Goal: Task Accomplishment & Management: Use online tool/utility

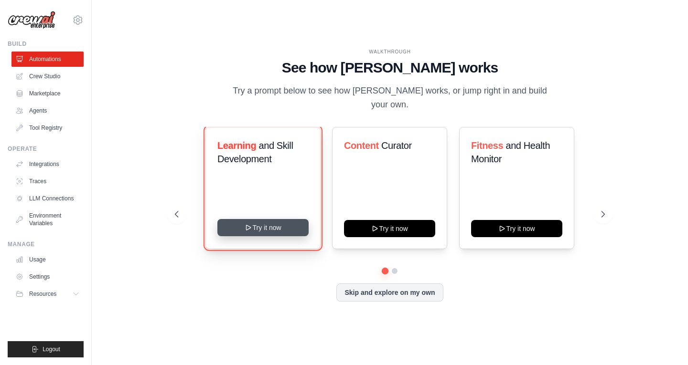
click at [278, 223] on button "Try it now" at bounding box center [262, 227] width 91 height 17
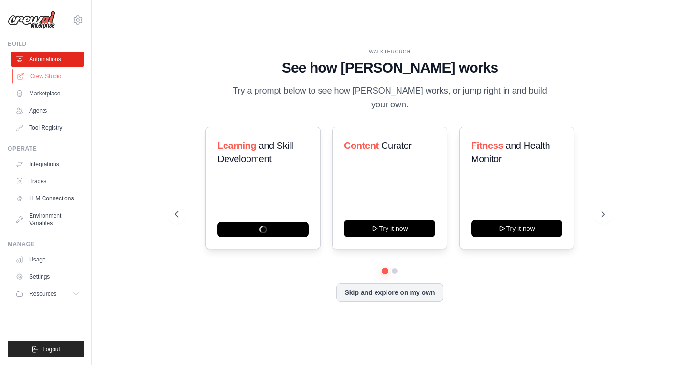
click at [59, 79] on link "Crew Studio" at bounding box center [48, 76] width 72 height 15
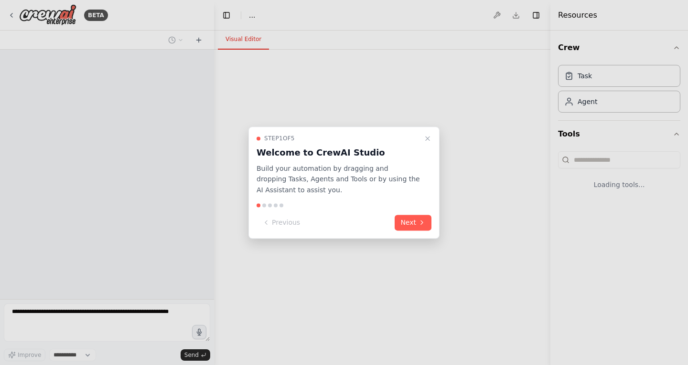
select select "****"
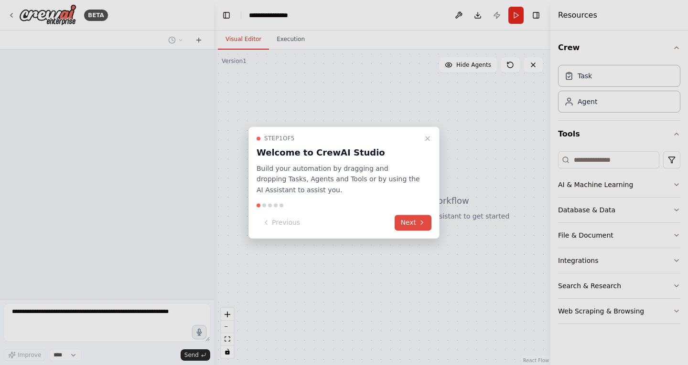
click at [413, 222] on button "Next" at bounding box center [413, 223] width 37 height 16
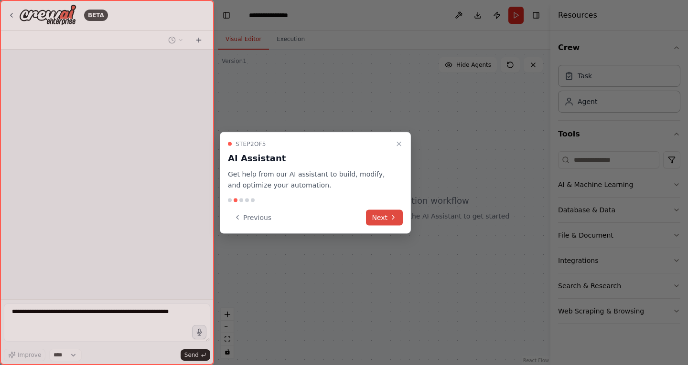
click at [391, 215] on icon at bounding box center [393, 218] width 8 height 8
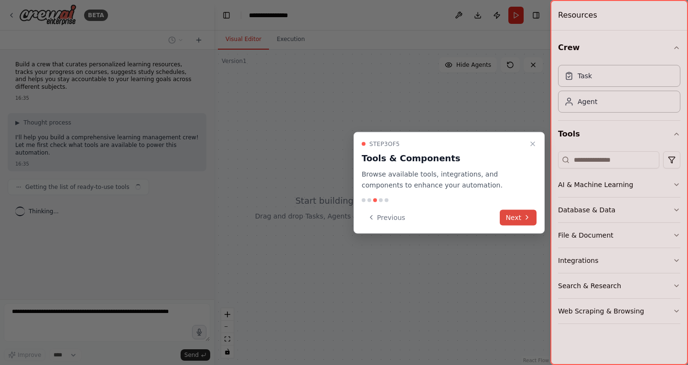
click at [510, 213] on button "Next" at bounding box center [518, 218] width 37 height 16
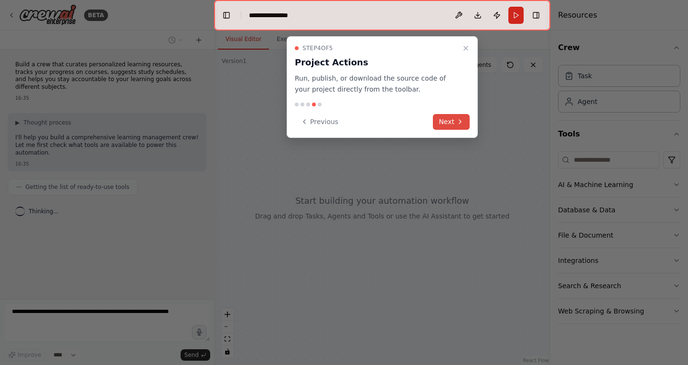
click at [456, 122] on icon at bounding box center [460, 122] width 8 height 8
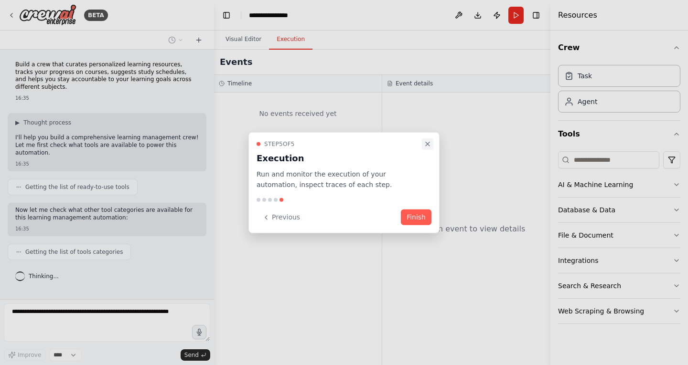
click at [428, 141] on icon "Close walkthrough" at bounding box center [428, 144] width 8 height 8
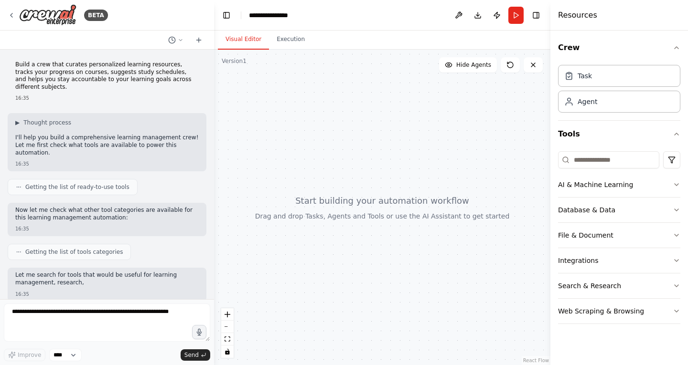
scroll to position [43, 0]
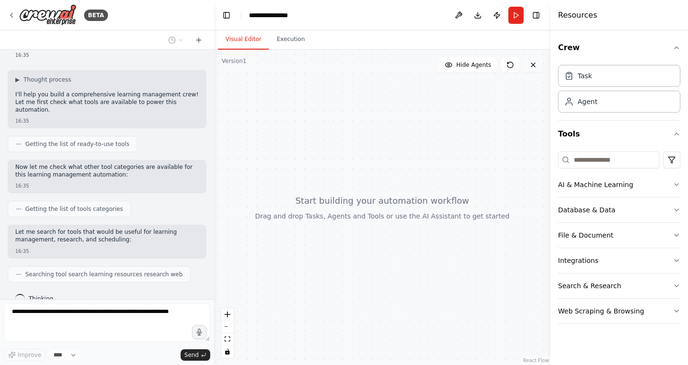
click at [532, 69] on button at bounding box center [533, 64] width 19 height 15
click at [595, 103] on div "Agent" at bounding box center [588, 102] width 20 height 10
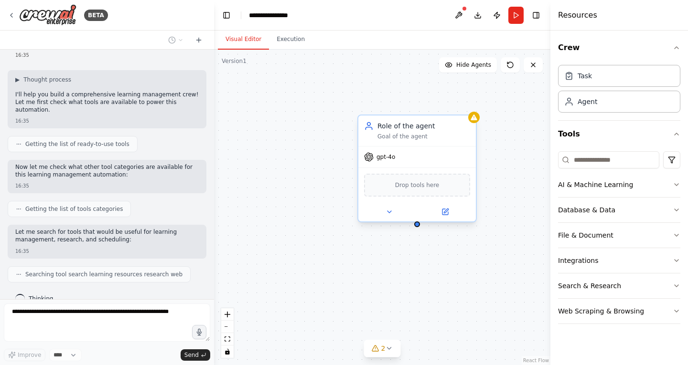
click at [430, 189] on span "Drop tools here" at bounding box center [417, 186] width 44 height 10
click at [391, 213] on icon at bounding box center [390, 212] width 8 height 8
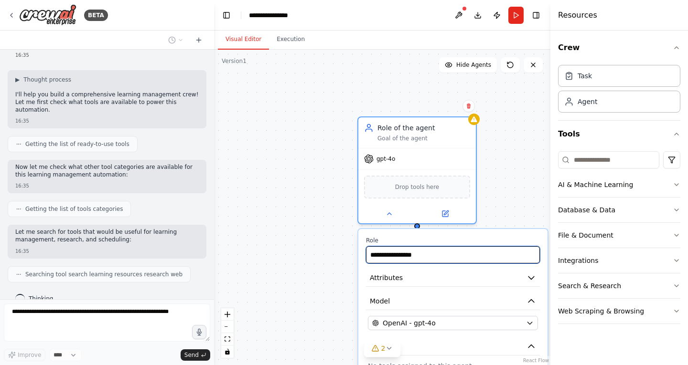
click at [447, 253] on input "**********" at bounding box center [453, 255] width 174 height 17
click at [451, 279] on button "Attributes" at bounding box center [453, 278] width 174 height 18
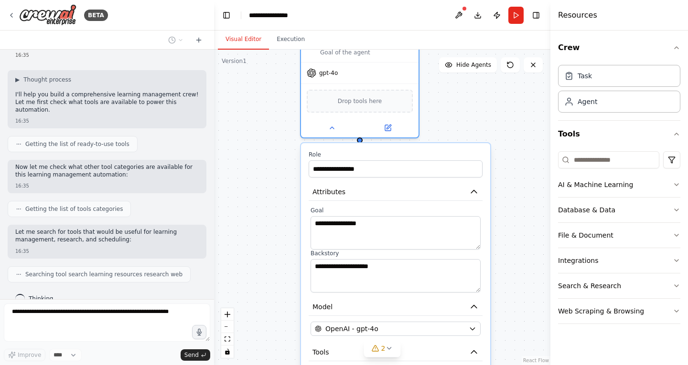
drag, startPoint x: 482, startPoint y: 239, endPoint x: 424, endPoint y: 147, distance: 108.8
click at [424, 147] on div "**********" at bounding box center [395, 299] width 189 height 313
click at [470, 348] on icon "button" at bounding box center [474, 353] width 10 height 10
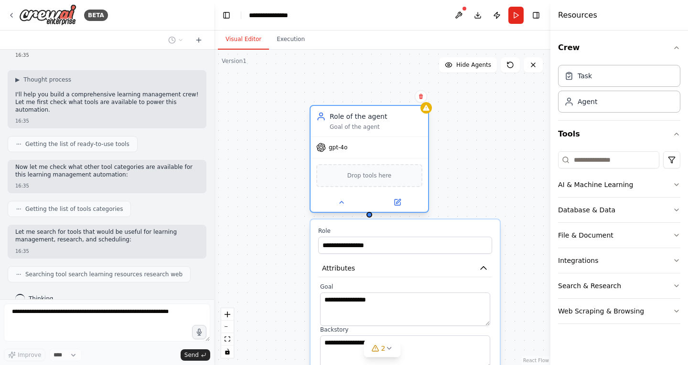
drag, startPoint x: 409, startPoint y: 136, endPoint x: 423, endPoint y: 213, distance: 78.6
click at [423, 213] on div "**********" at bounding box center [369, 161] width 119 height 108
click at [422, 97] on icon at bounding box center [421, 96] width 4 height 5
click at [420, 93] on button at bounding box center [421, 96] width 12 height 12
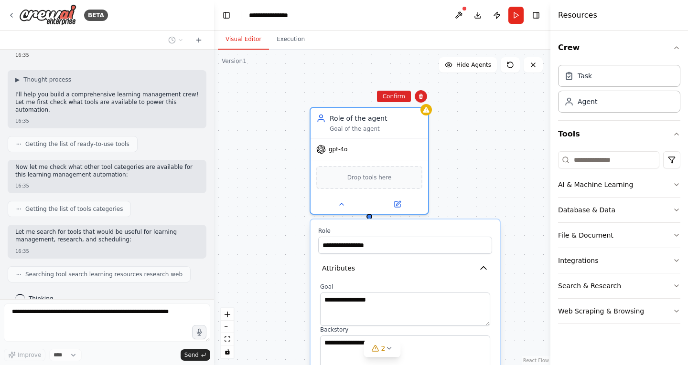
click at [403, 89] on div "**********" at bounding box center [382, 208] width 336 height 316
click at [418, 117] on div "Role of the agent" at bounding box center [376, 117] width 93 height 10
click at [422, 101] on button at bounding box center [421, 96] width 12 height 12
click at [392, 93] on button "Confirm" at bounding box center [394, 96] width 34 height 11
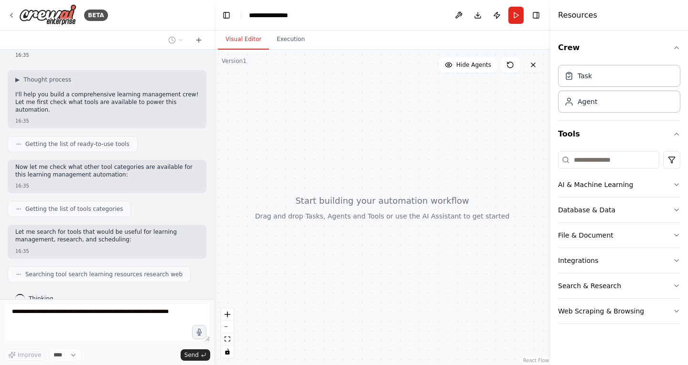
click at [538, 69] on button at bounding box center [533, 64] width 19 height 15
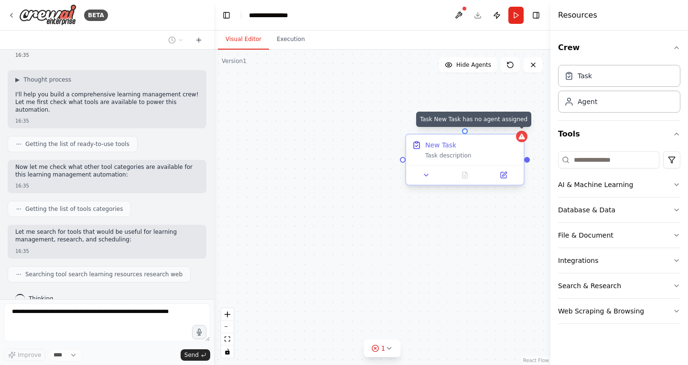
click at [524, 142] on div at bounding box center [521, 136] width 11 height 11
click at [518, 128] on icon at bounding box center [517, 126] width 6 height 6
click at [495, 124] on button "Confirm" at bounding box center [490, 125] width 34 height 11
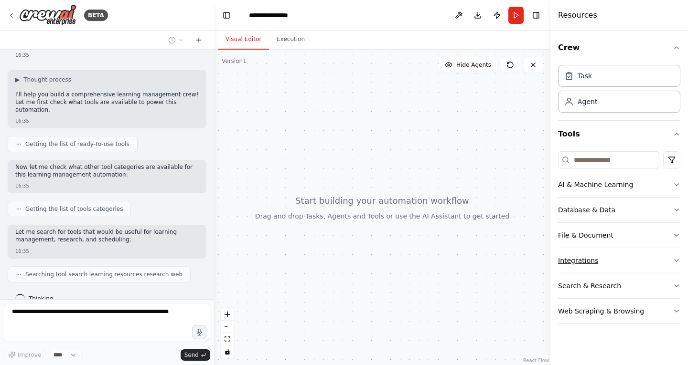
click at [616, 257] on button "Integrations" at bounding box center [619, 260] width 122 height 25
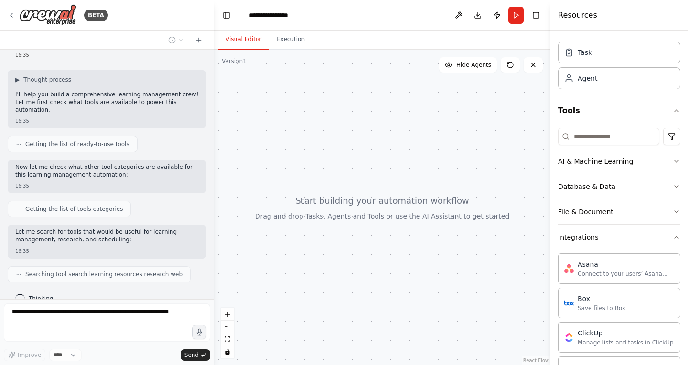
scroll to position [13, 0]
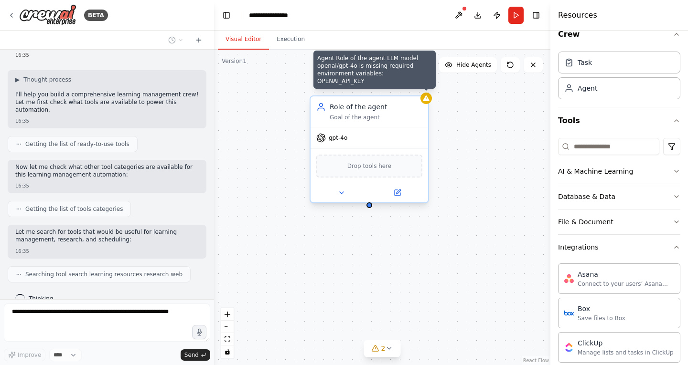
click at [426, 104] on div at bounding box center [425, 98] width 11 height 11
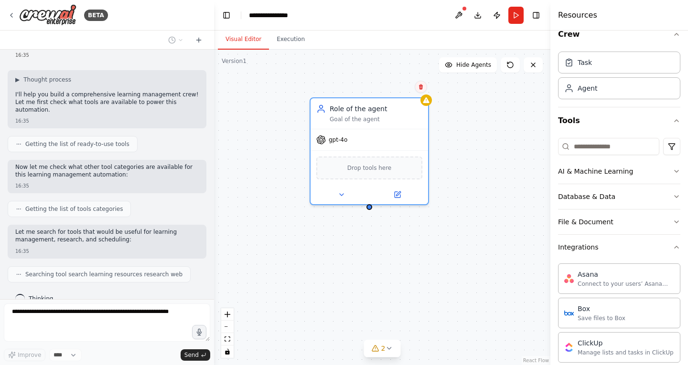
click at [421, 86] on icon at bounding box center [421, 87] width 6 height 6
click at [408, 87] on button "Confirm" at bounding box center [394, 86] width 34 height 11
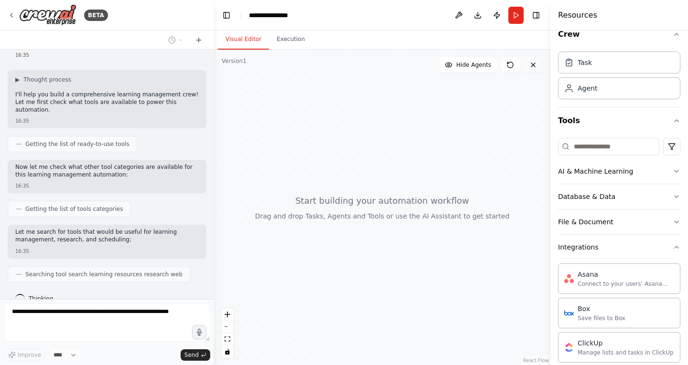
click at [531, 66] on icon at bounding box center [533, 65] width 4 height 4
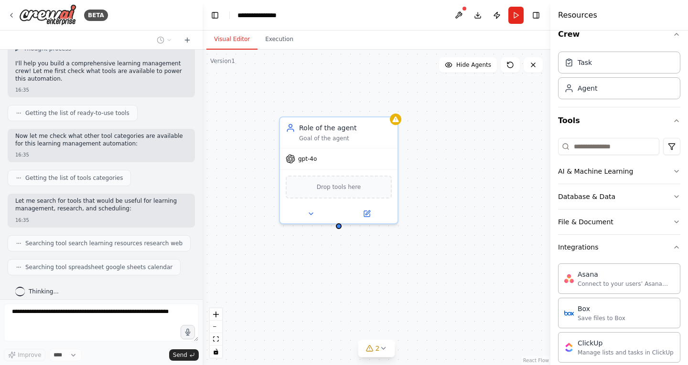
drag, startPoint x: 210, startPoint y: 214, endPoint x: 203, endPoint y: 95, distance: 119.7
click at [203, 95] on div "**********" at bounding box center [344, 182] width 688 height 365
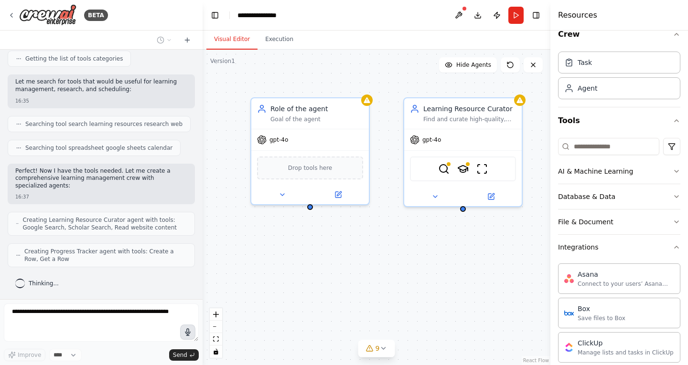
scroll to position [225, 0]
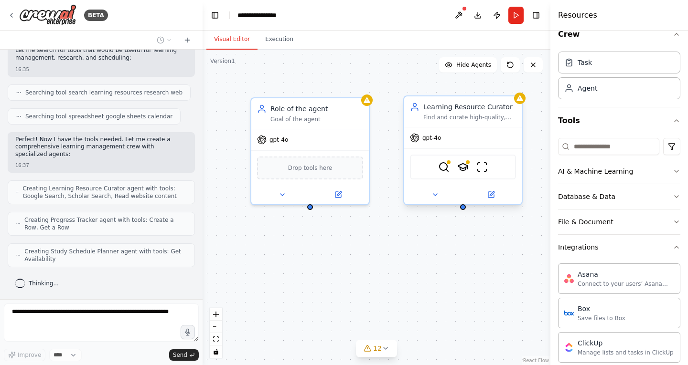
click at [521, 104] on div "Learning Resource Curator Find and curate high-quality, personalized learning r…" at bounding box center [463, 112] width 118 height 31
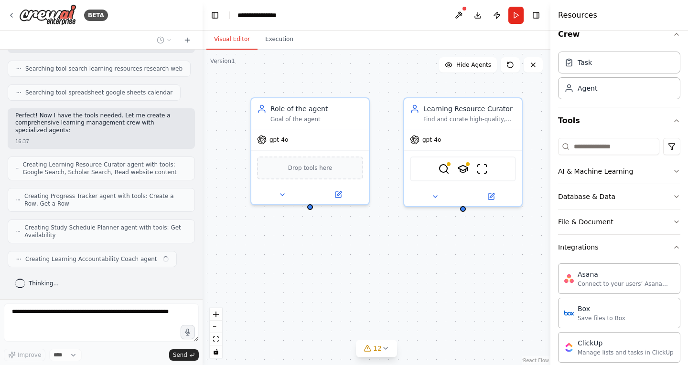
click at [516, 84] on div "Role of the agent Goal of the agent gpt-4o Drop tools here Learning Resource Cu…" at bounding box center [377, 208] width 348 height 316
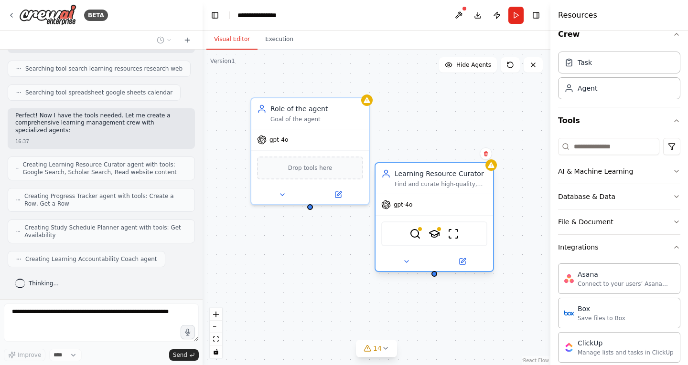
drag, startPoint x: 519, startPoint y: 106, endPoint x: 484, endPoint y: 172, distance: 75.4
click at [484, 172] on div "Learning Resource Curator Find and curate high-quality, personalized learning r…" at bounding box center [435, 178] width 118 height 31
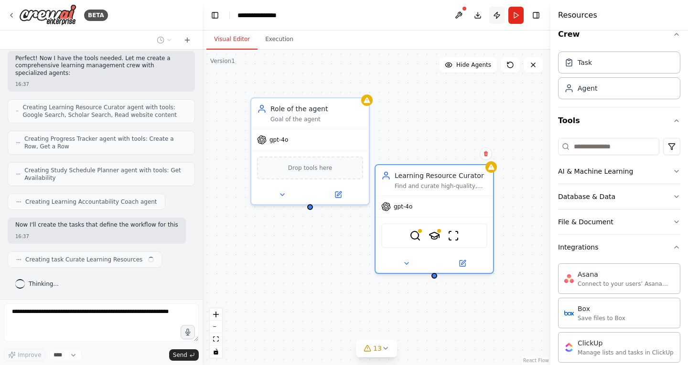
scroll to position [314, 0]
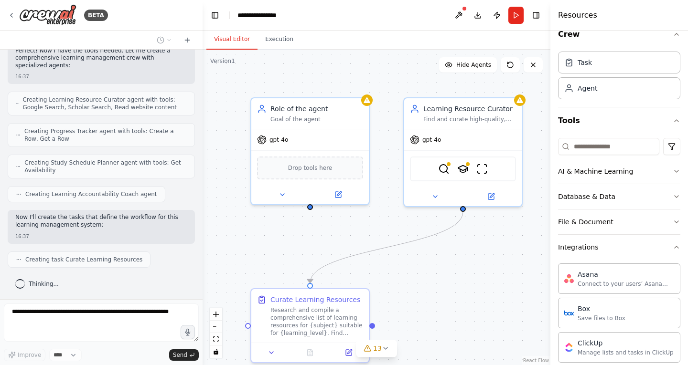
click at [483, 249] on div ".deletable-edge-delete-btn { width: 20px; height: 20px; border: 0px solid #ffff…" at bounding box center [377, 208] width 348 height 316
click at [11, 14] on icon at bounding box center [12, 15] width 2 height 4
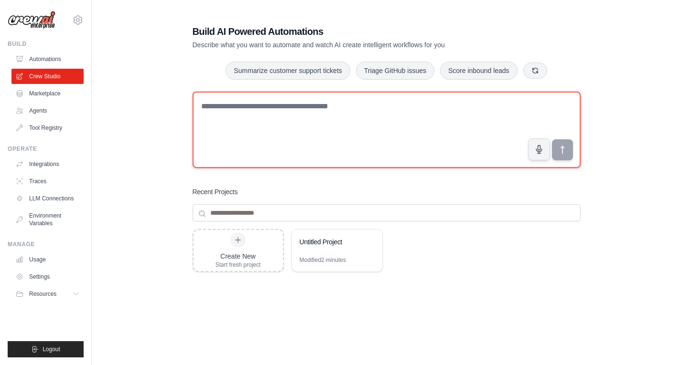
click at [307, 121] on textarea at bounding box center [387, 130] width 388 height 76
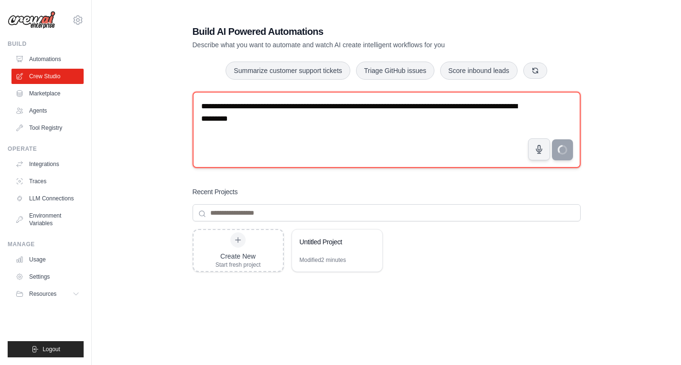
type textarea "**********"
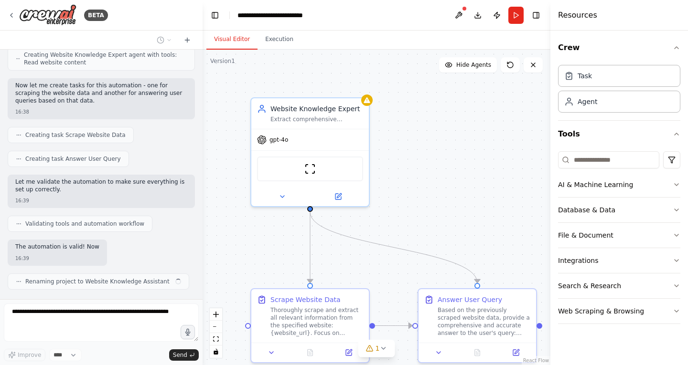
scroll to position [307, 0]
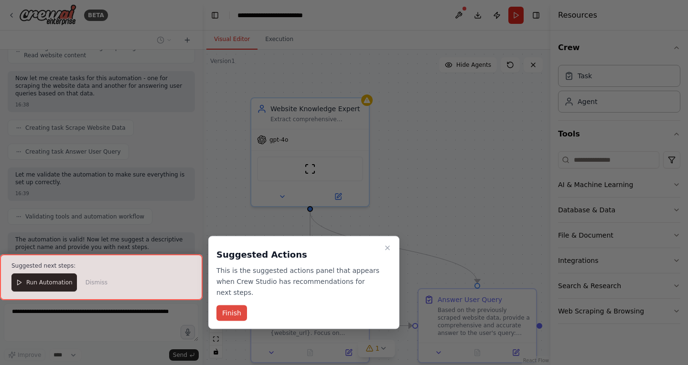
click at [232, 306] on button "Finish" at bounding box center [231, 314] width 31 height 16
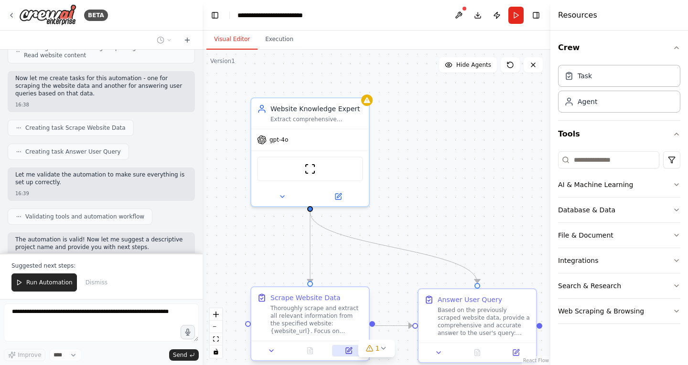
click at [348, 351] on icon at bounding box center [349, 350] width 4 height 4
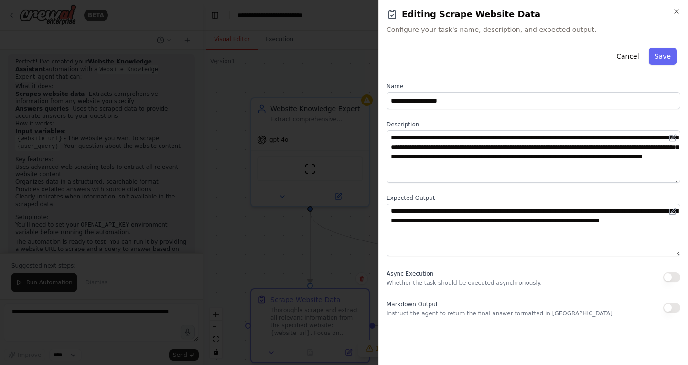
scroll to position [558, 0]
click at [342, 253] on div at bounding box center [344, 182] width 688 height 365
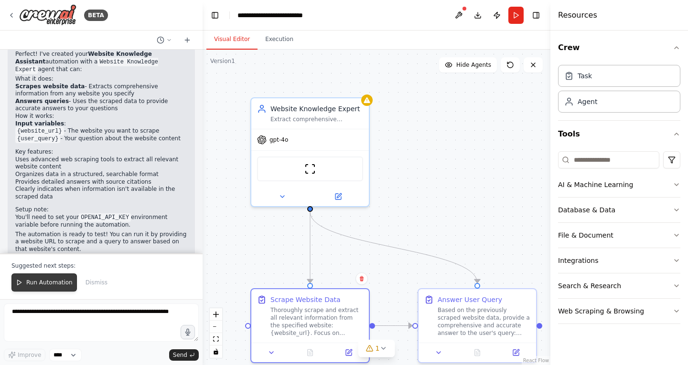
click at [45, 284] on span "Run Automation" at bounding box center [49, 283] width 46 height 8
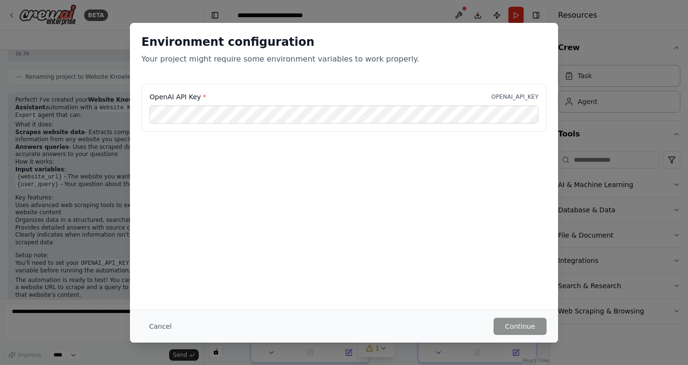
click at [530, 97] on p "OPENAI_API_KEY" at bounding box center [514, 97] width 47 height 8
click at [162, 322] on button "Cancel" at bounding box center [160, 326] width 38 height 17
